Goal: Information Seeking & Learning: Learn about a topic

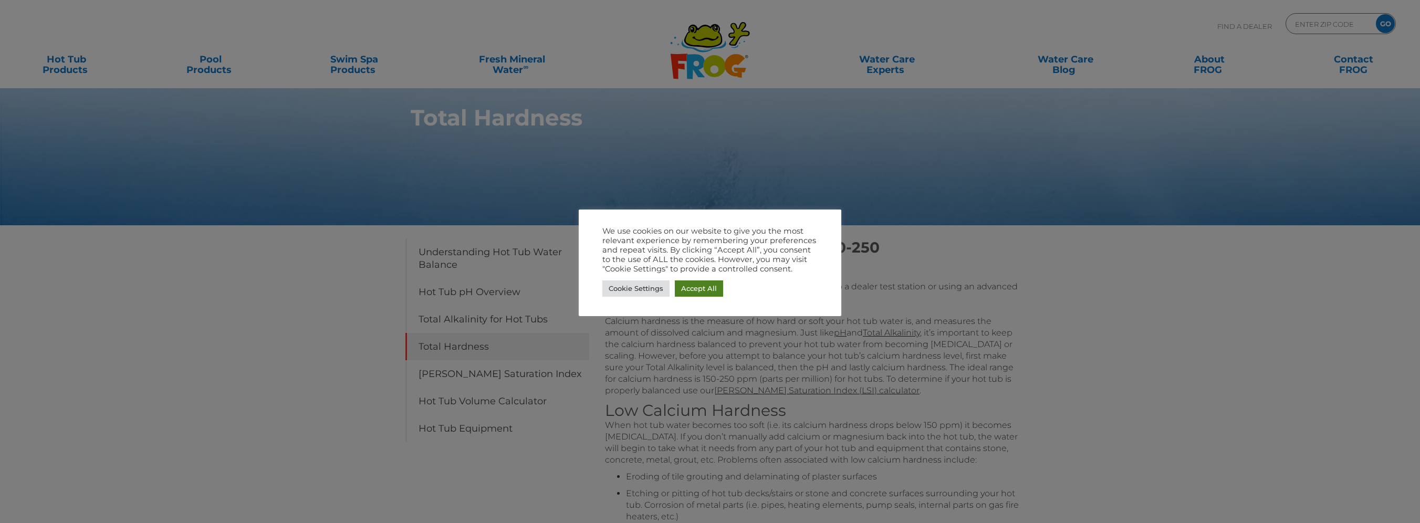
click at [698, 290] on link "Accept All" at bounding box center [699, 288] width 48 height 16
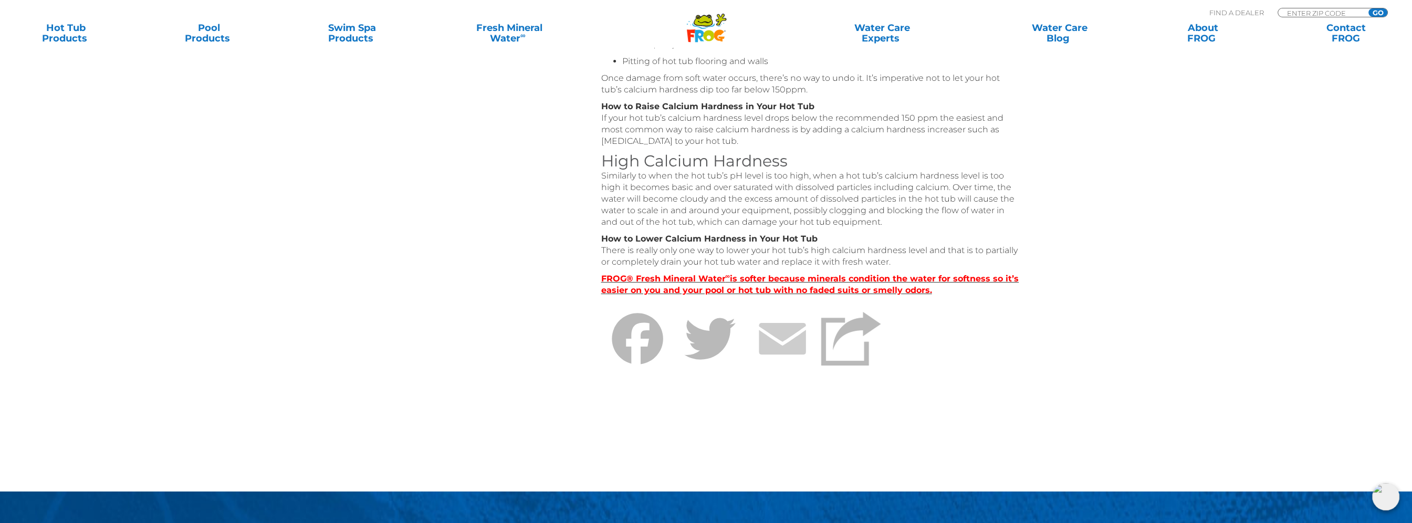
scroll to position [473, 0]
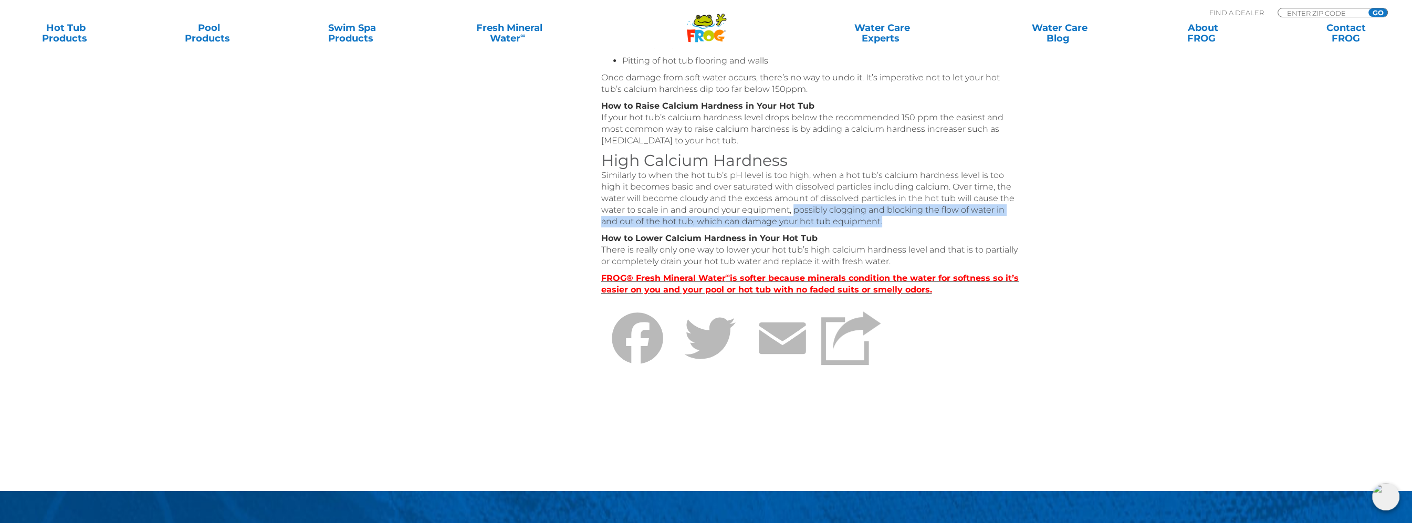
drag, startPoint x: 792, startPoint y: 208, endPoint x: 940, endPoint y: 220, distance: 148.0
click at [940, 220] on p "Similarly to when the hot tub’s pH level is too high, when a hot tub’s calcium …" at bounding box center [811, 199] width 420 height 58
click at [886, 223] on p "Similarly to when the hot tub’s pH level is too high, when a hot tub’s calcium …" at bounding box center [811, 199] width 420 height 58
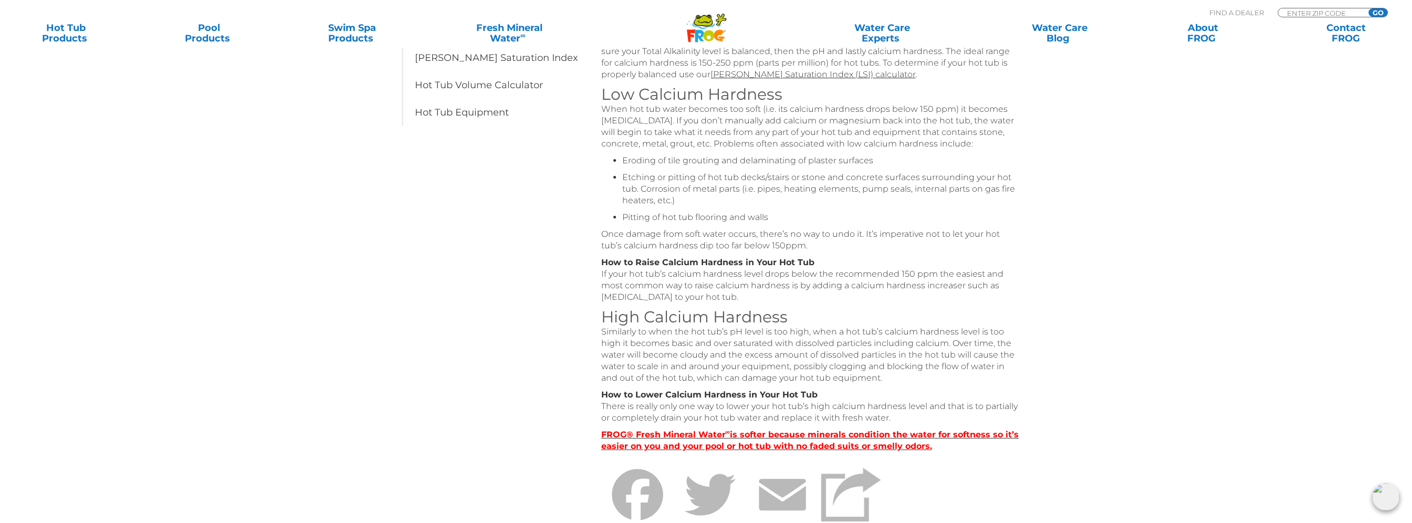
scroll to position [315, 0]
drag, startPoint x: 811, startPoint y: 248, endPoint x: 805, endPoint y: 235, distance: 14.1
click at [807, 241] on p "Once damage from soft water occurs, there’s no way to undo it. It’s imperative …" at bounding box center [811, 241] width 420 height 23
click at [805, 235] on p "Once damage from soft water occurs, there’s no way to undo it. It’s imperative …" at bounding box center [811, 241] width 420 height 23
drag, startPoint x: 805, startPoint y: 235, endPoint x: 611, endPoint y: 227, distance: 193.4
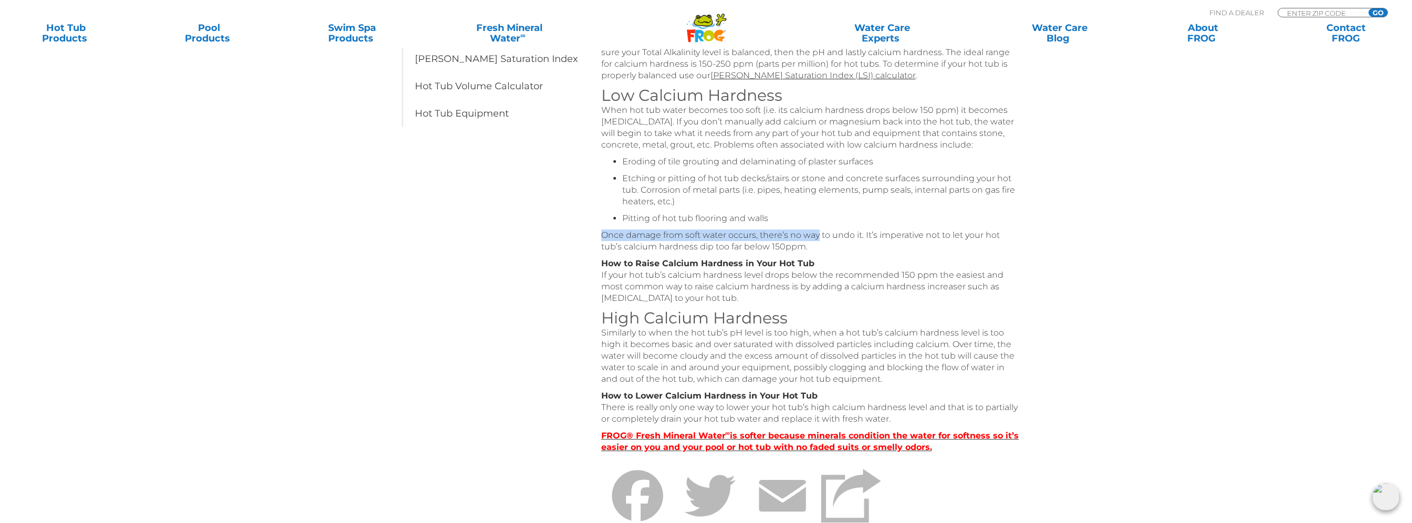
click at [611, 227] on div "Ideal Total Hardness Range: 150-250 Testing Calcium Hardness: We recommend taki…" at bounding box center [811, 242] width 420 height 638
click at [838, 255] on div "Ideal Total Hardness Range: 150-250 Testing Calcium Hardness: We recommend taki…" at bounding box center [811, 242] width 420 height 638
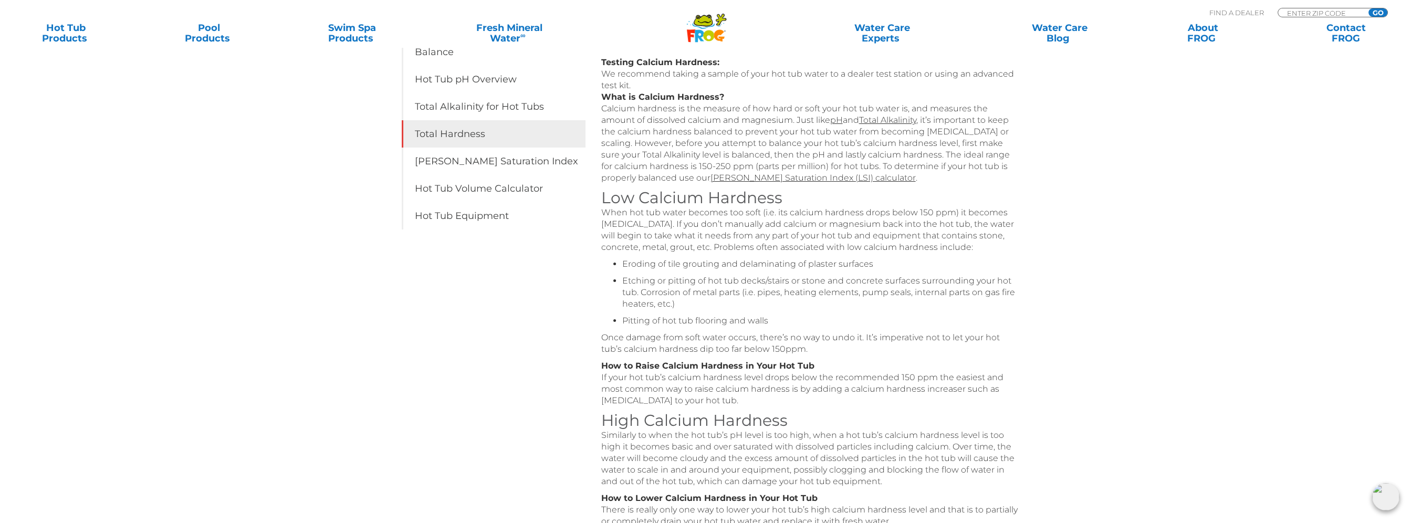
scroll to position [210, 0]
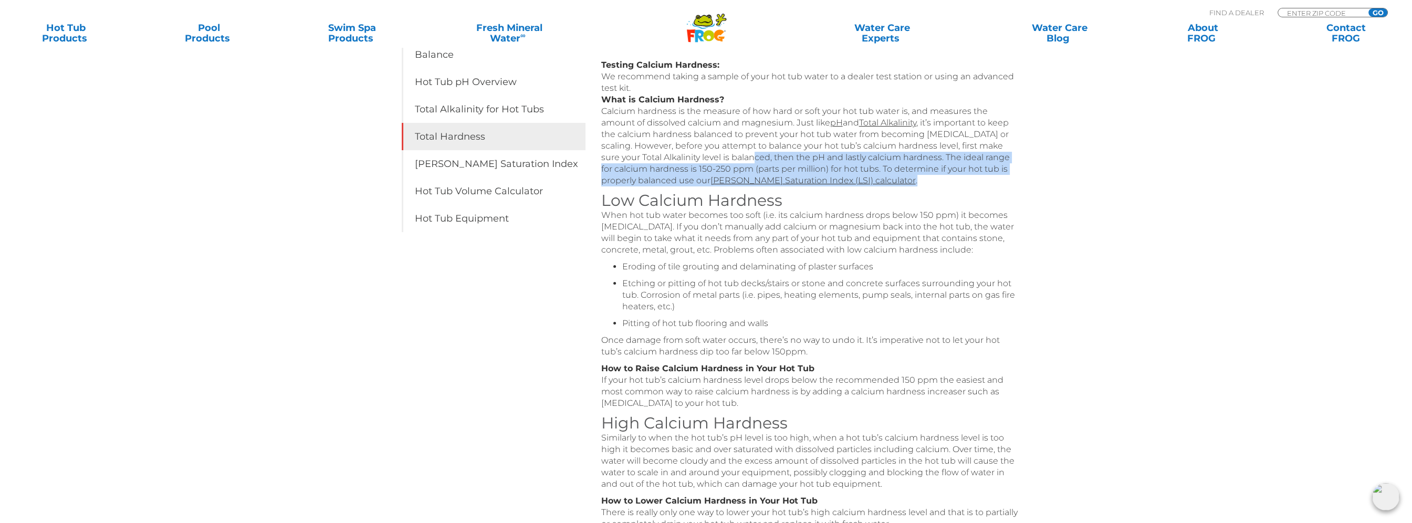
drag, startPoint x: 735, startPoint y: 158, endPoint x: 995, endPoint y: 176, distance: 260.6
click at [995, 176] on p "Testing Calcium Hardness: We recommend taking a sample of your hot tub water to…" at bounding box center [811, 122] width 420 height 127
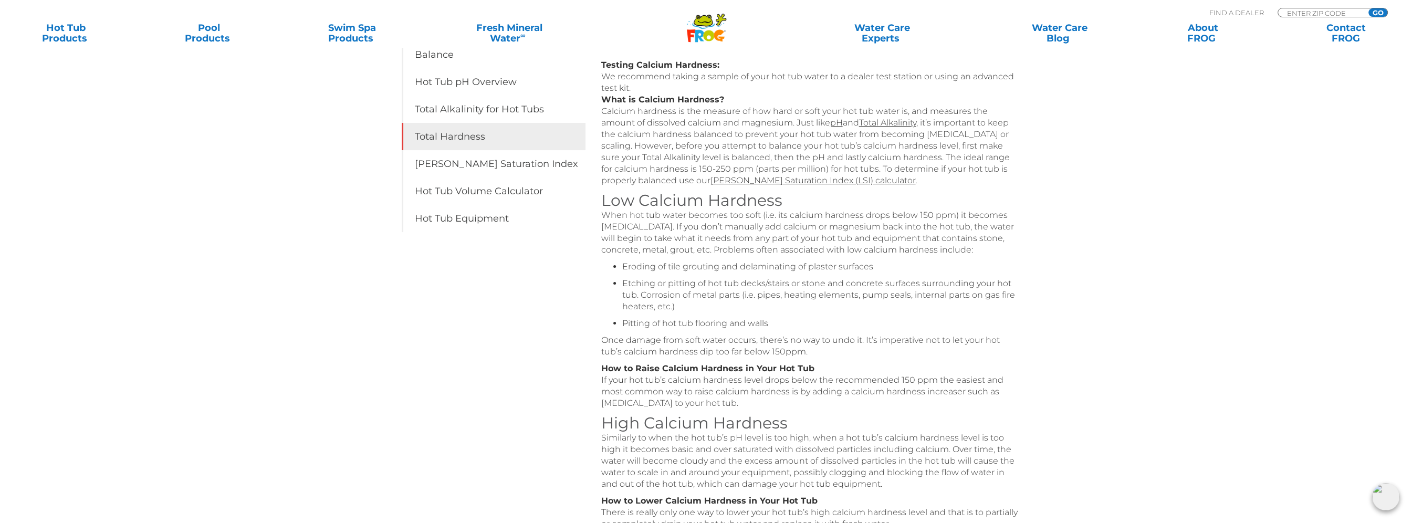
drag, startPoint x: 995, startPoint y: 176, endPoint x: 907, endPoint y: 204, distance: 91.5
click at [910, 204] on h3 "Low Calcium Hardness" at bounding box center [811, 201] width 420 height 18
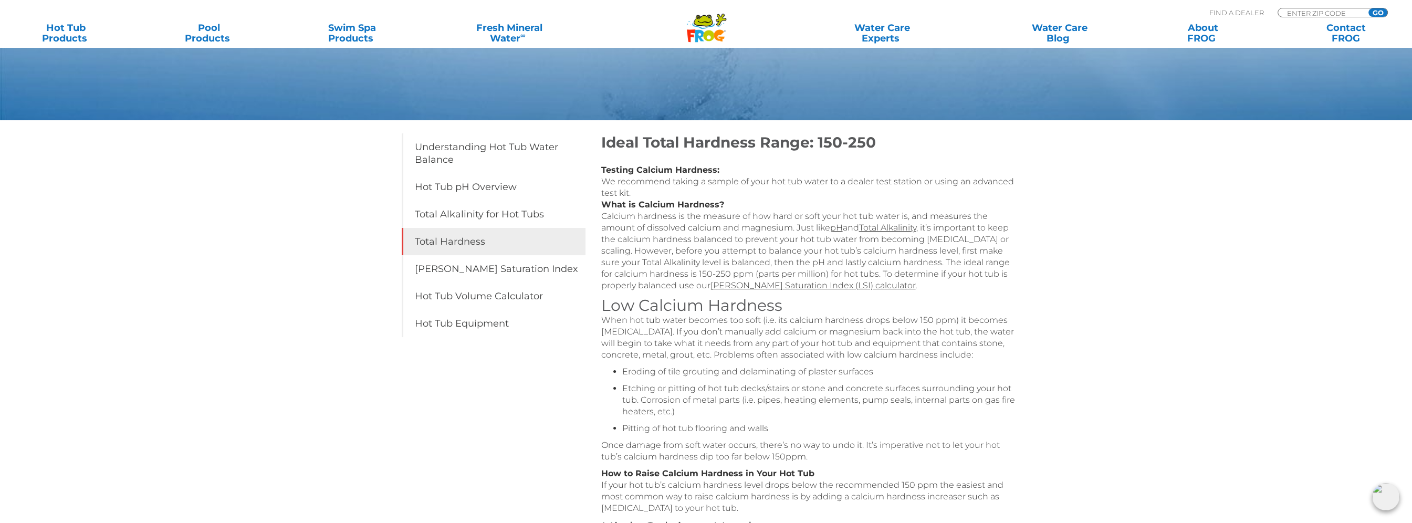
scroll to position [105, 0]
